Goal: Information Seeking & Learning: Check status

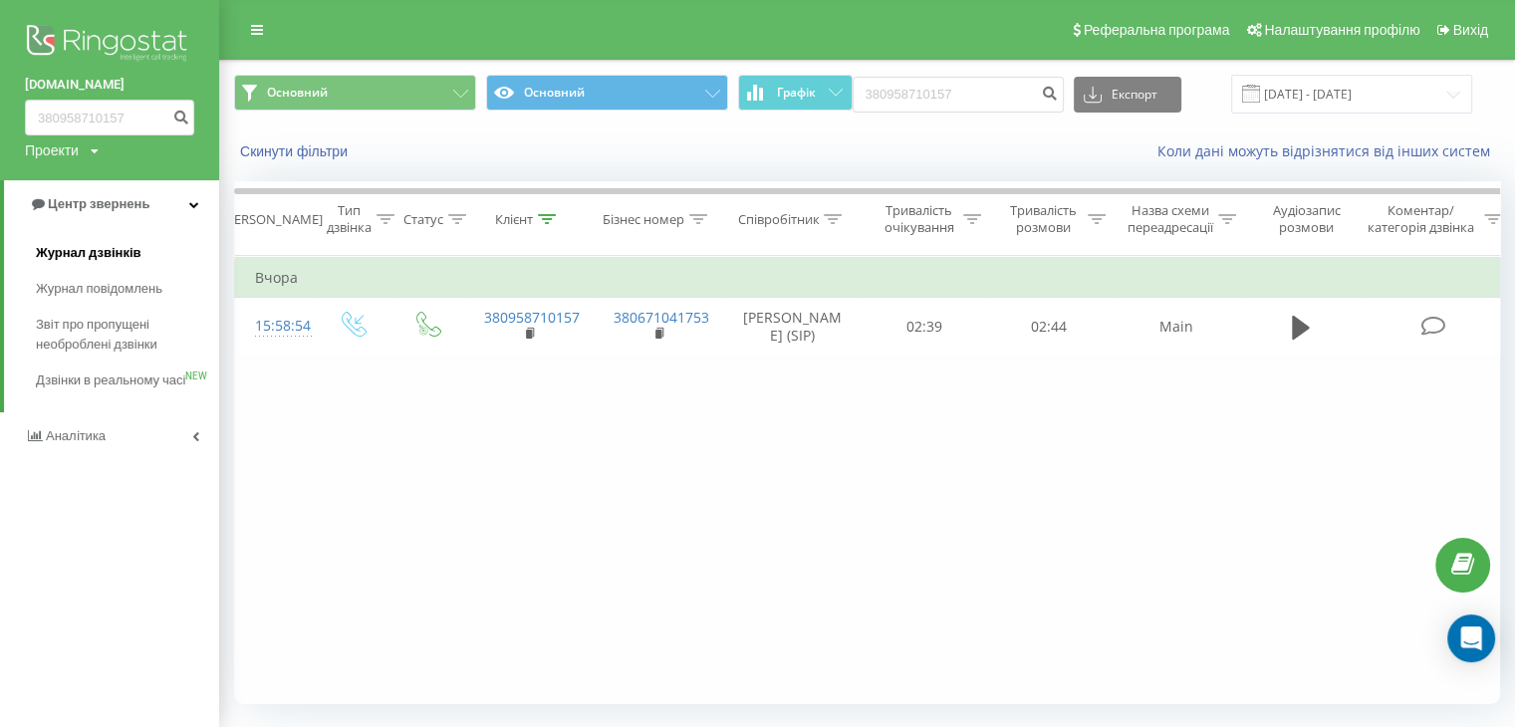
click at [124, 256] on span "Журнал дзвінків" at bounding box center [89, 253] width 106 height 20
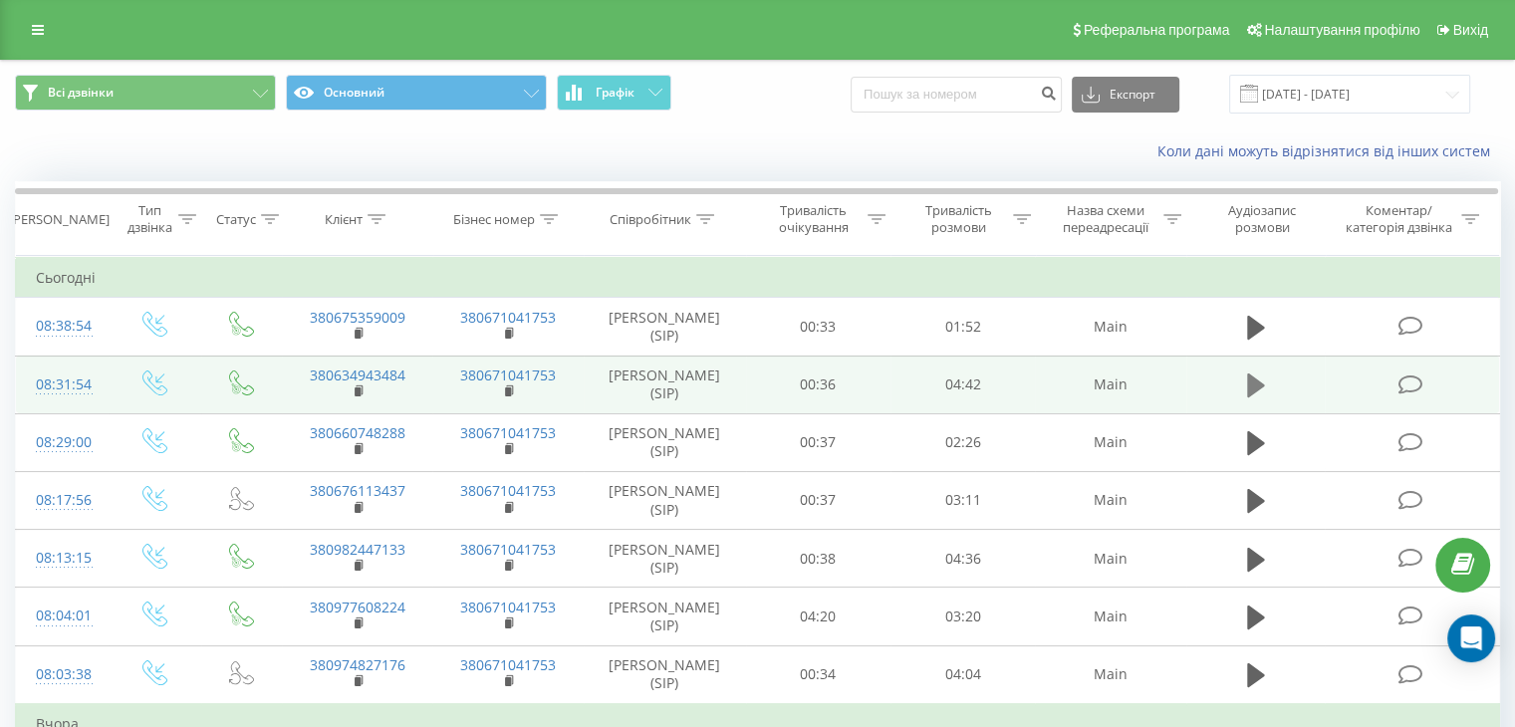
click at [1250, 392] on icon at bounding box center [1256, 386] width 18 height 24
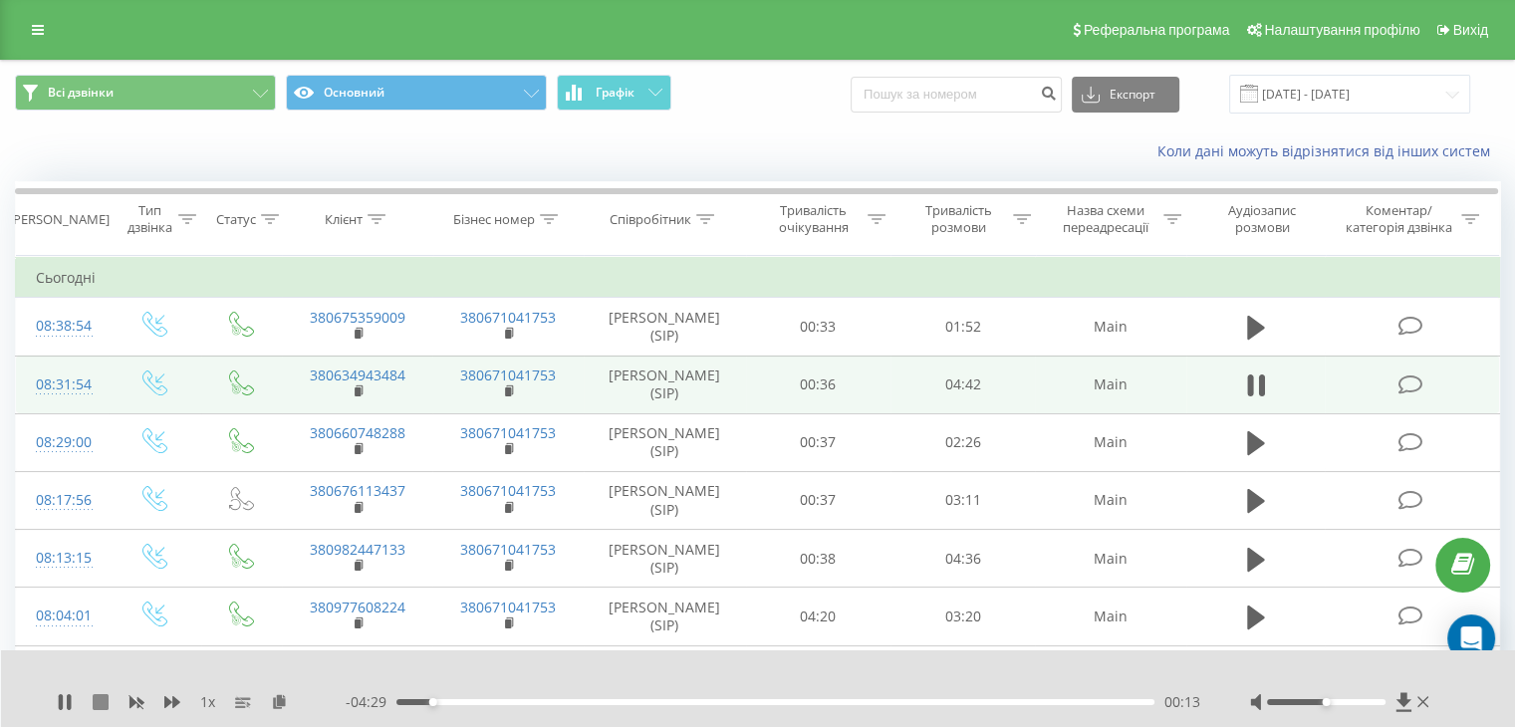
click at [100, 702] on icon at bounding box center [101, 702] width 16 height 16
click at [64, 703] on icon at bounding box center [65, 702] width 12 height 16
click at [453, 702] on div "00:21" at bounding box center [776, 702] width 758 height 6
click at [471, 700] on div "00:22" at bounding box center [776, 702] width 758 height 6
click at [513, 702] on div "00:29" at bounding box center [776, 702] width 758 height 6
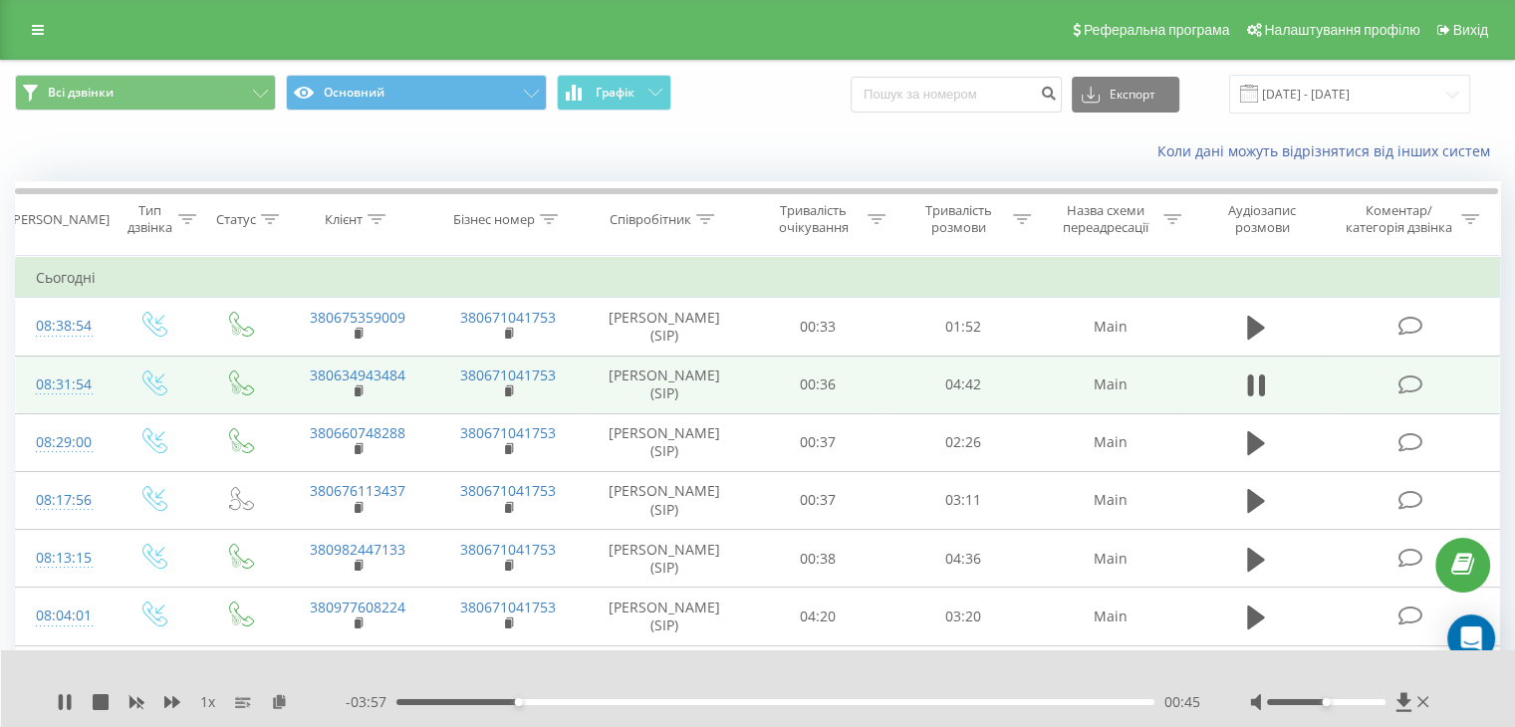
click at [538, 701] on div "00:45" at bounding box center [776, 702] width 758 height 6
click at [554, 701] on div "00:54" at bounding box center [776, 702] width 758 height 6
click at [101, 699] on icon at bounding box center [101, 702] width 16 height 16
click at [68, 701] on icon at bounding box center [65, 702] width 12 height 16
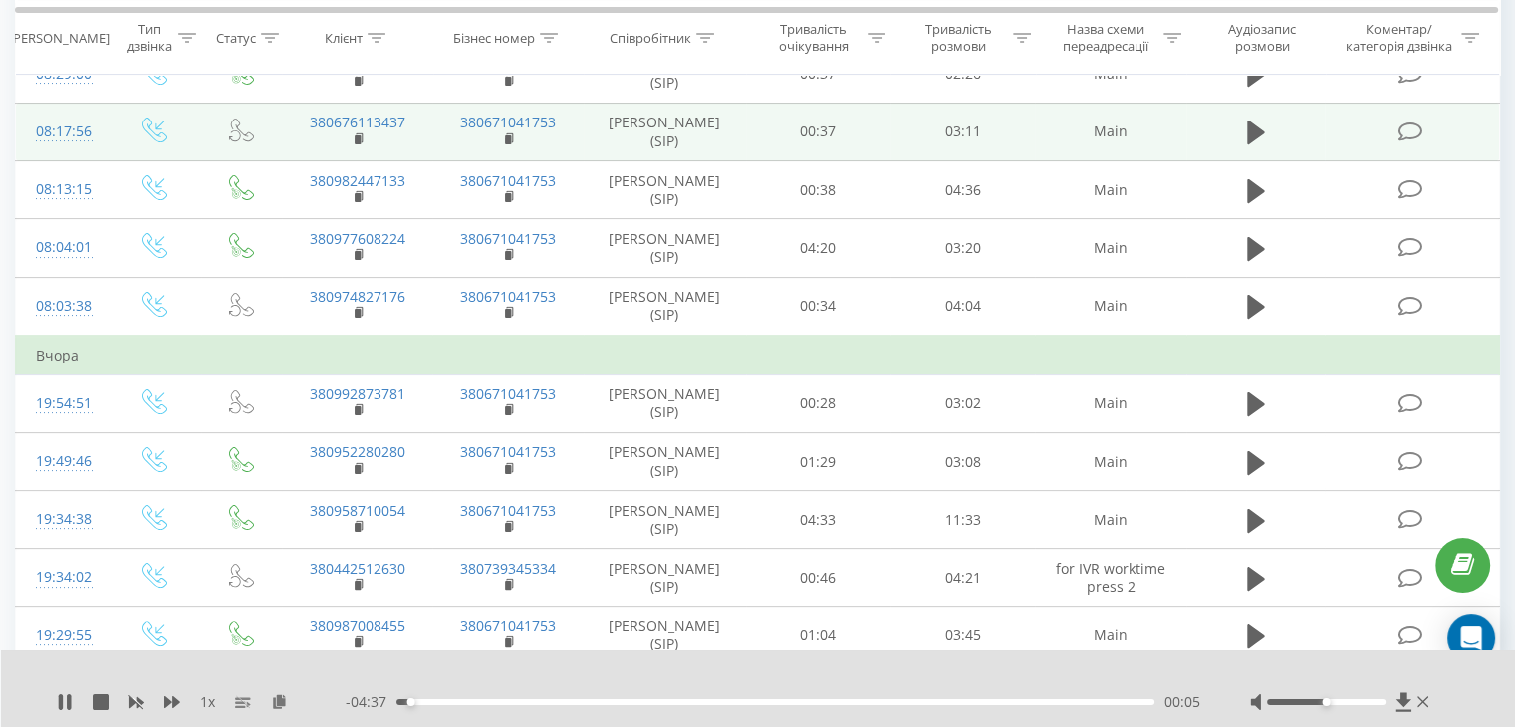
scroll to position [399, 0]
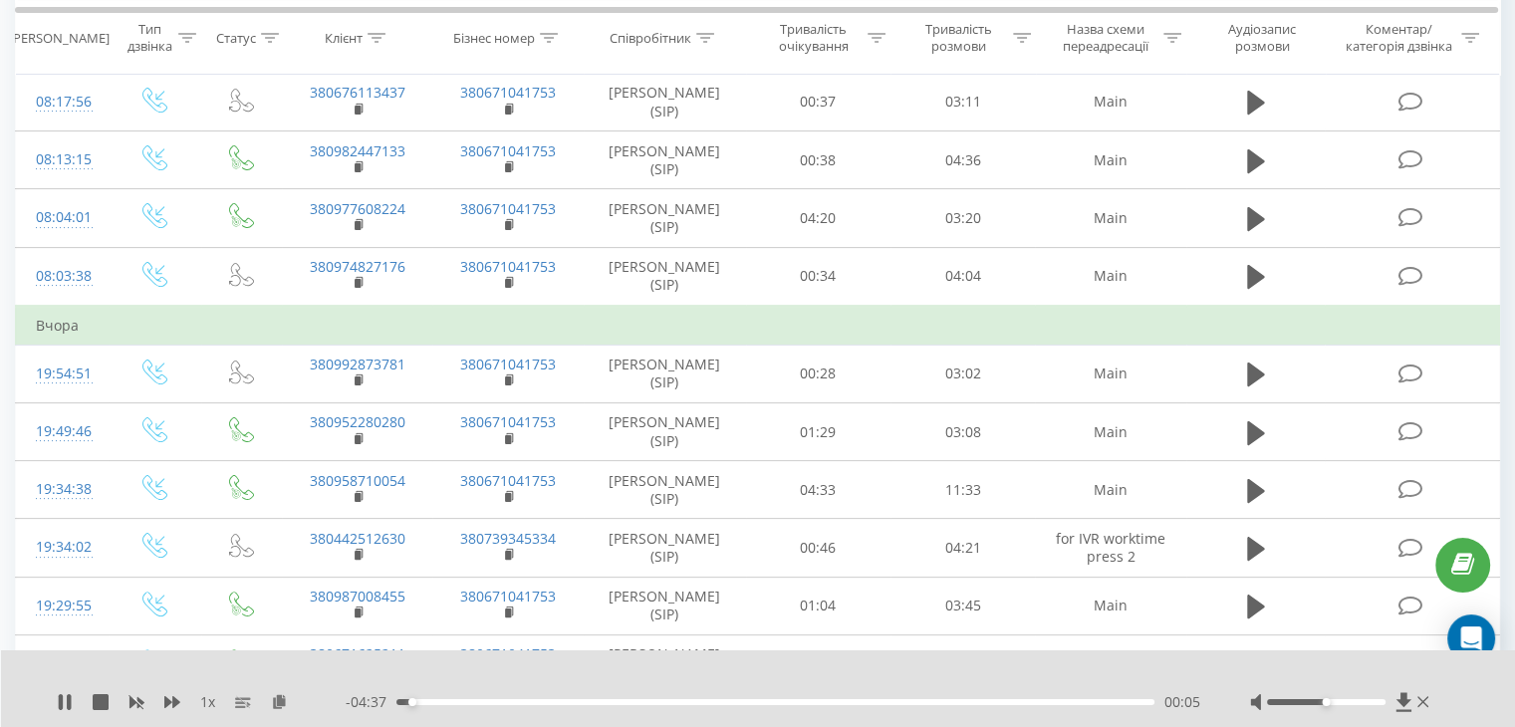
click at [552, 705] on div "- 04:37 00:05 00:05" at bounding box center [773, 702] width 855 height 20
click at [553, 704] on div "00:06" at bounding box center [776, 702] width 758 height 6
click at [634, 699] on div "00:59" at bounding box center [776, 702] width 758 height 6
click at [724, 700] on div "01:49" at bounding box center [776, 702] width 758 height 6
click at [753, 700] on div "02:08" at bounding box center [776, 702] width 758 height 6
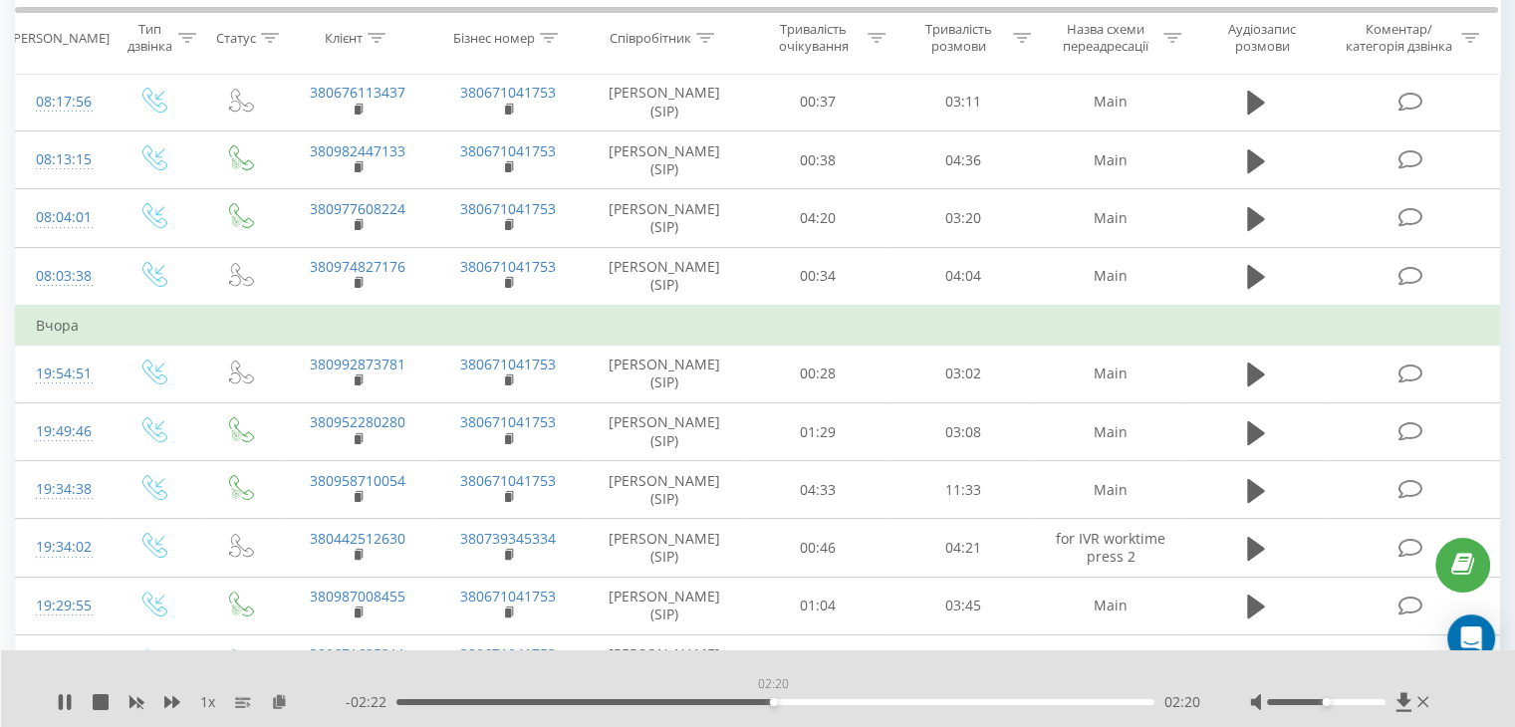
click at [773, 701] on div "02:20" at bounding box center [776, 702] width 758 height 6
click at [792, 701] on div "02:23" at bounding box center [776, 702] width 758 height 6
click at [808, 701] on div "00:00" at bounding box center [776, 702] width 758 height 6
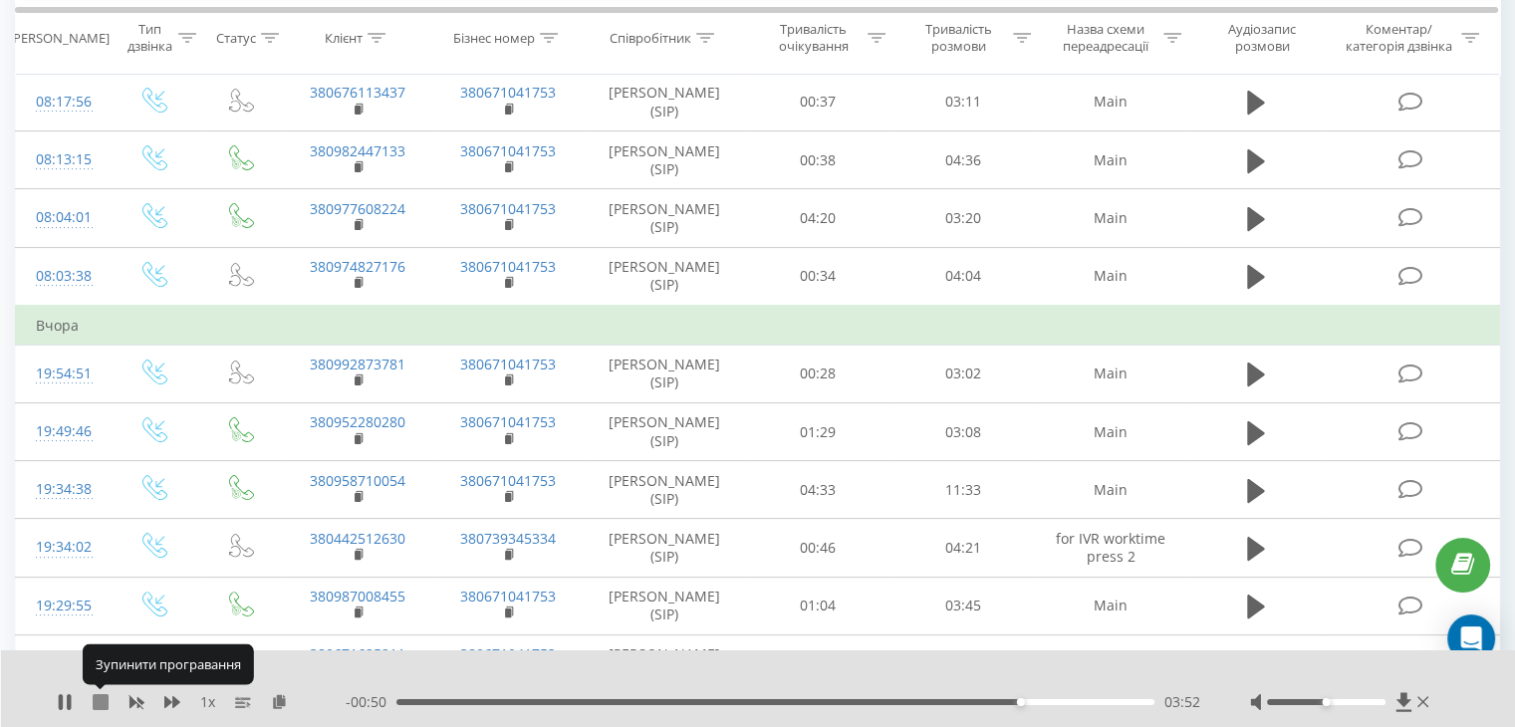
click at [100, 703] on icon at bounding box center [101, 702] width 16 height 16
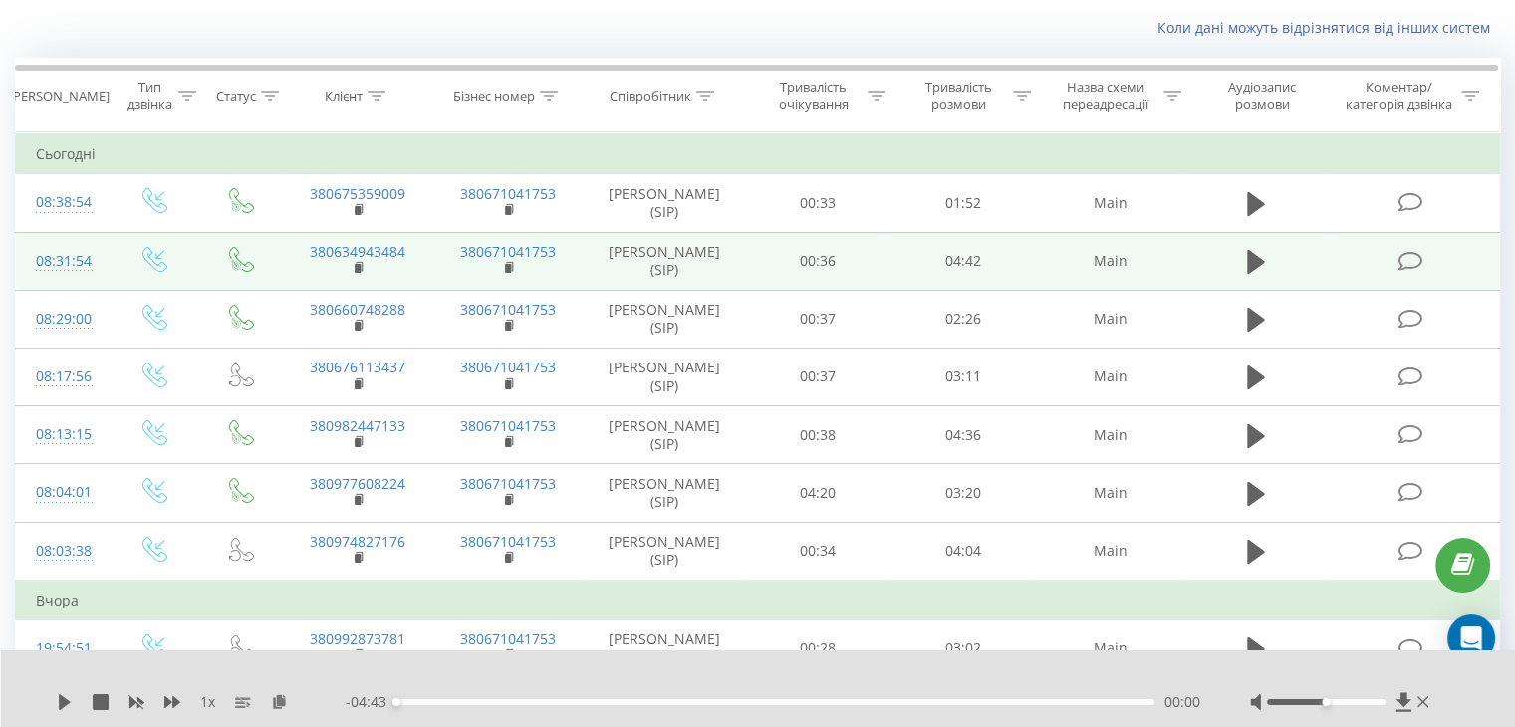
scroll to position [0, 0]
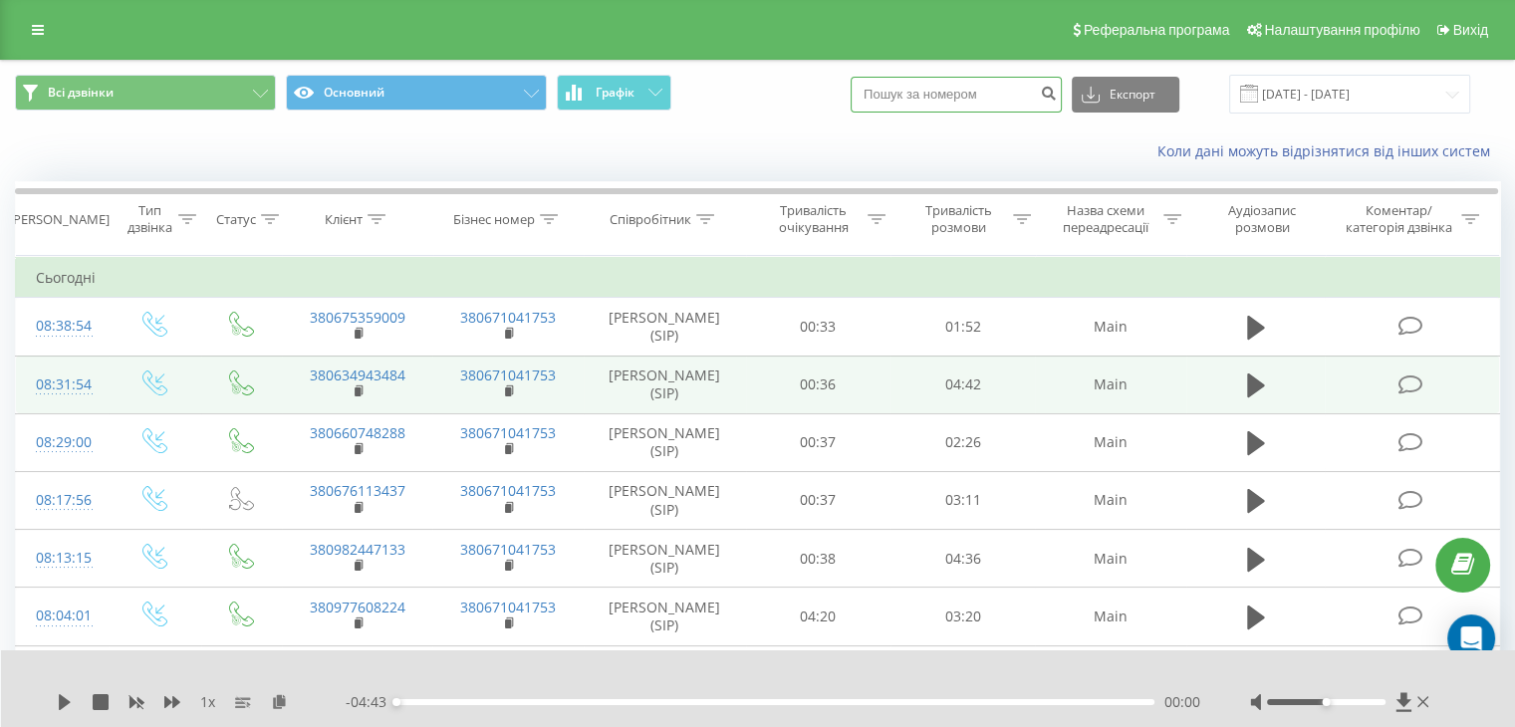
click at [976, 96] on input at bounding box center [956, 95] width 211 height 36
paste input "[PHONE_NUMBER]"
type input "[PHONE_NUMBER]"
click at [1057, 96] on icon "submit" at bounding box center [1048, 91] width 17 height 12
